Goal: Information Seeking & Learning: Learn about a topic

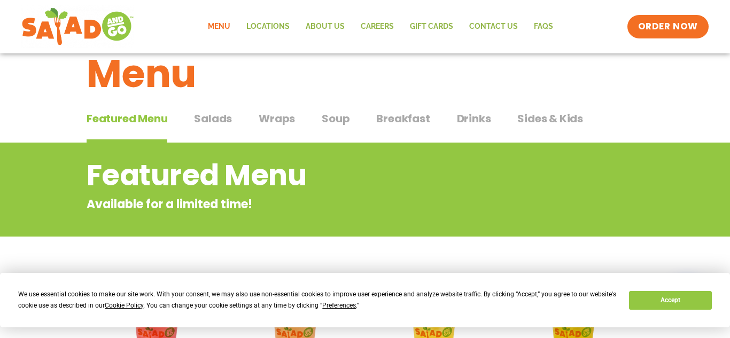
scroll to position [30, 0]
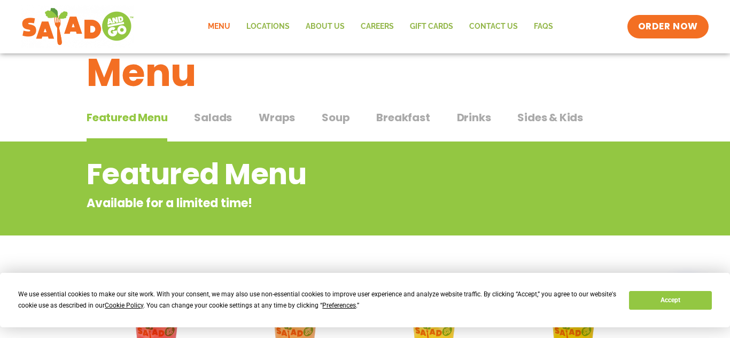
click at [215, 125] on span "Salads" at bounding box center [213, 118] width 38 height 16
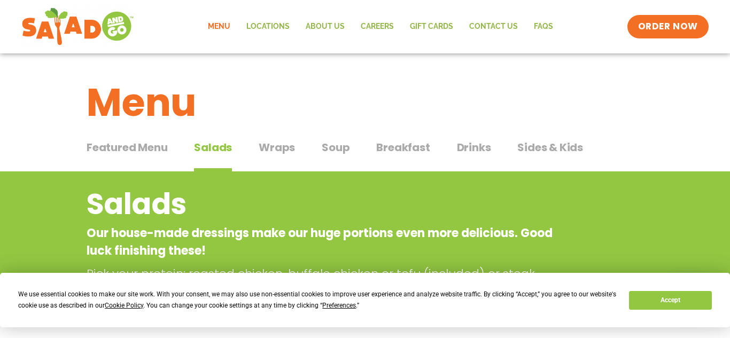
click at [402, 153] on span "Breakfast" at bounding box center [402, 148] width 53 height 16
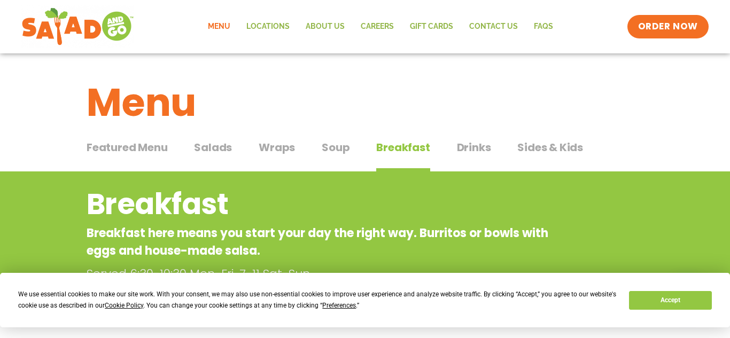
click at [476, 143] on span "Drinks" at bounding box center [474, 148] width 34 height 16
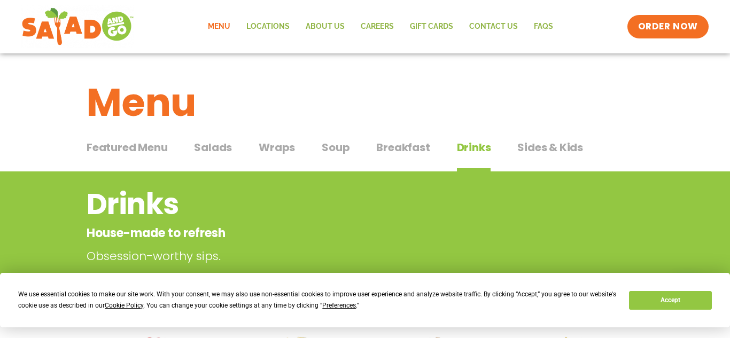
click at [224, 156] on button "Salads Salads" at bounding box center [213, 156] width 38 height 33
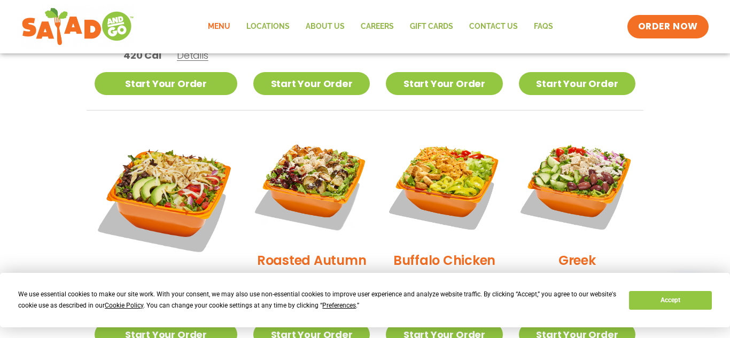
scroll to position [509, 0]
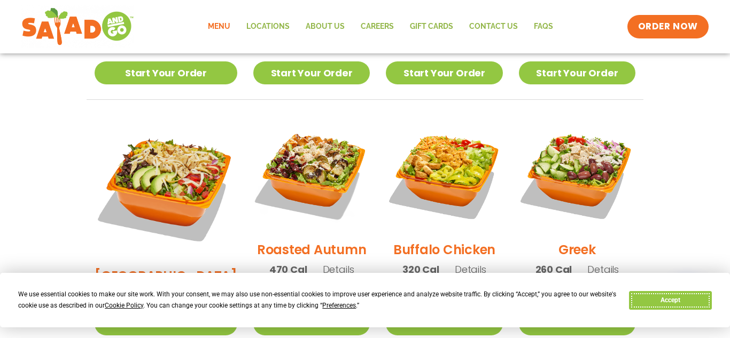
click at [677, 305] on button "Accept" at bounding box center [670, 300] width 82 height 19
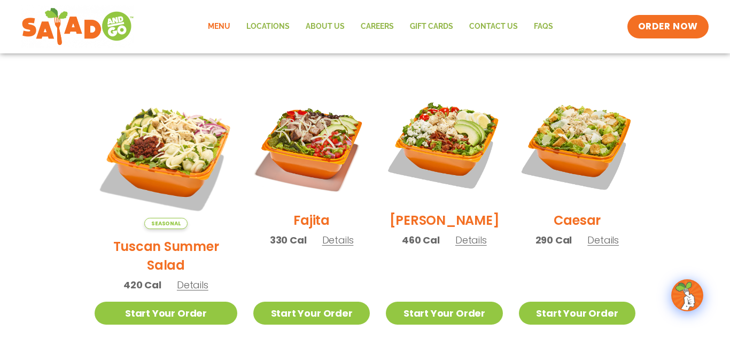
scroll to position [268, 0]
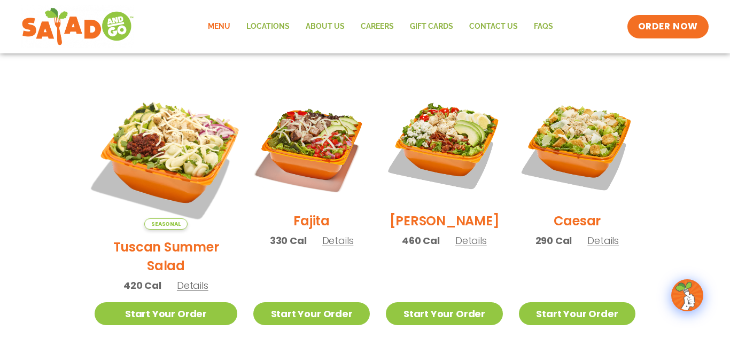
click at [148, 120] on img at bounding box center [165, 158] width 167 height 167
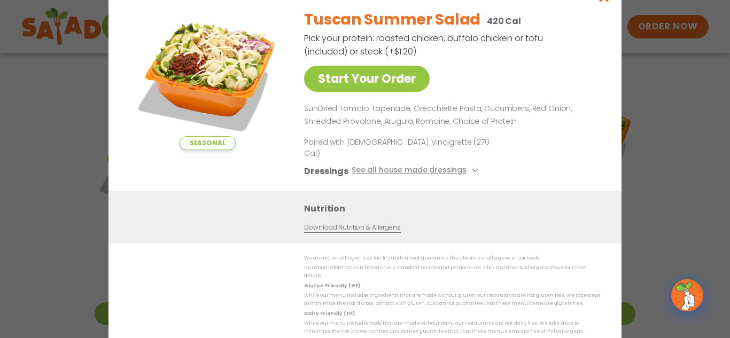
click at [219, 71] on img at bounding box center [208, 76] width 150 height 150
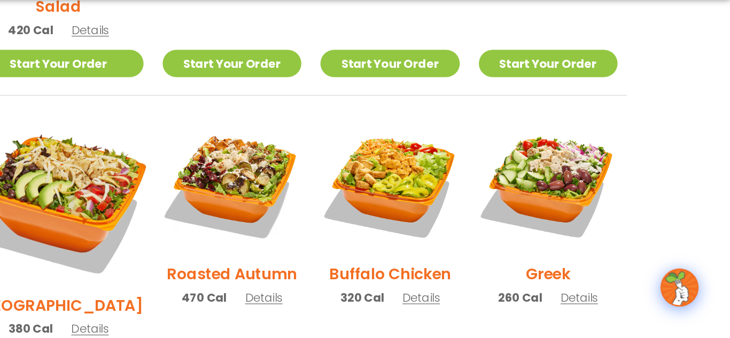
scroll to position [474, 0]
